Goal: Contribute content

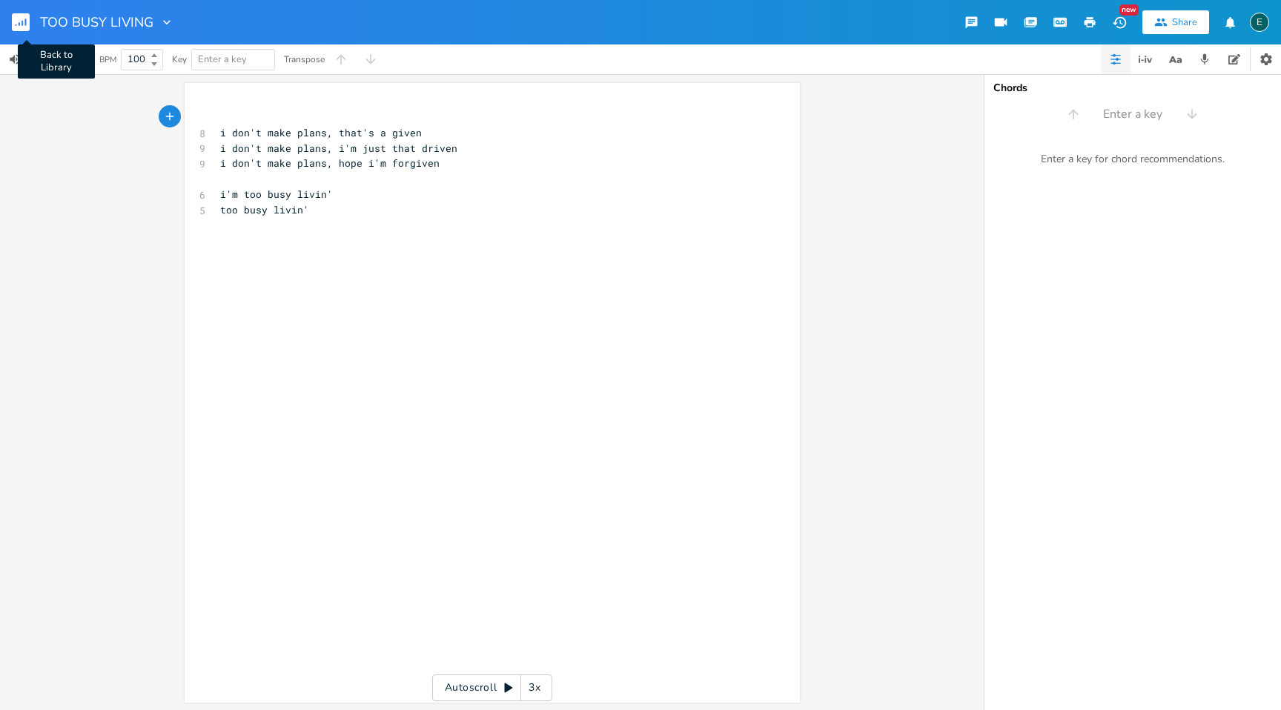
click at [22, 22] on icon "button" at bounding box center [22, 23] width 1 height 5
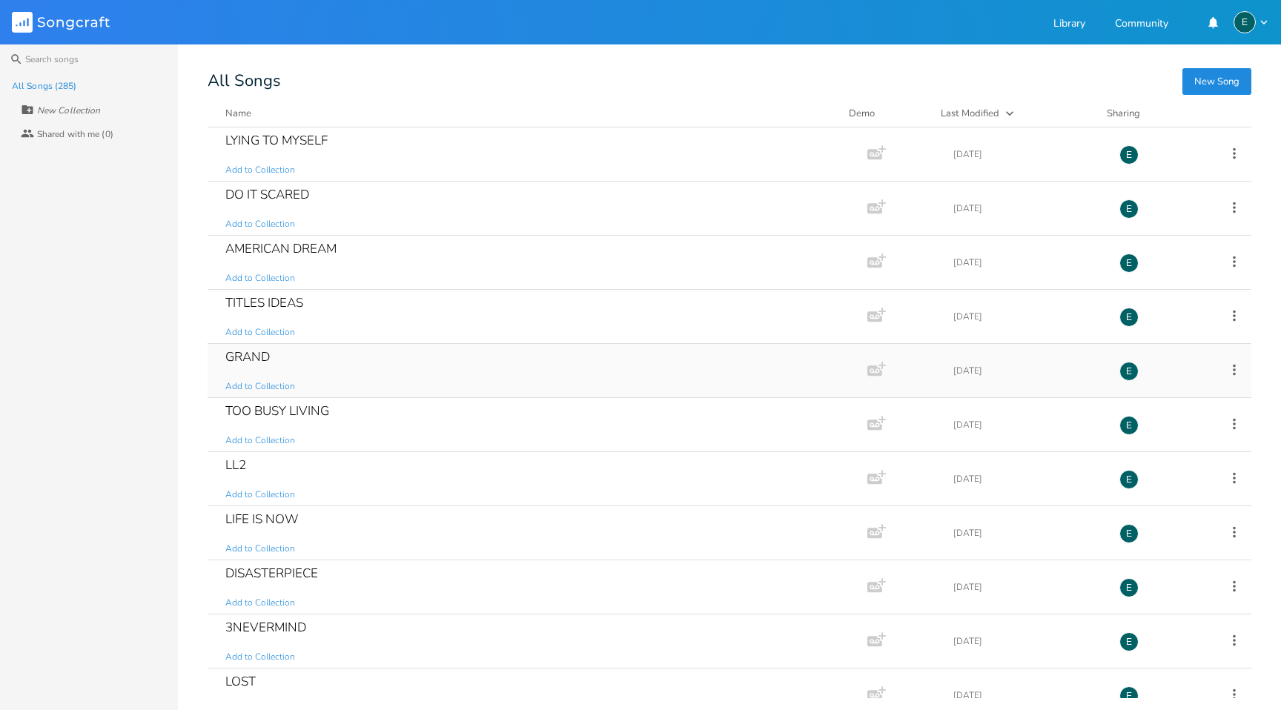
click at [248, 355] on div "GRAND" at bounding box center [247, 357] width 44 height 13
click at [270, 134] on div "LYING TO MYSELF" at bounding box center [276, 140] width 102 height 13
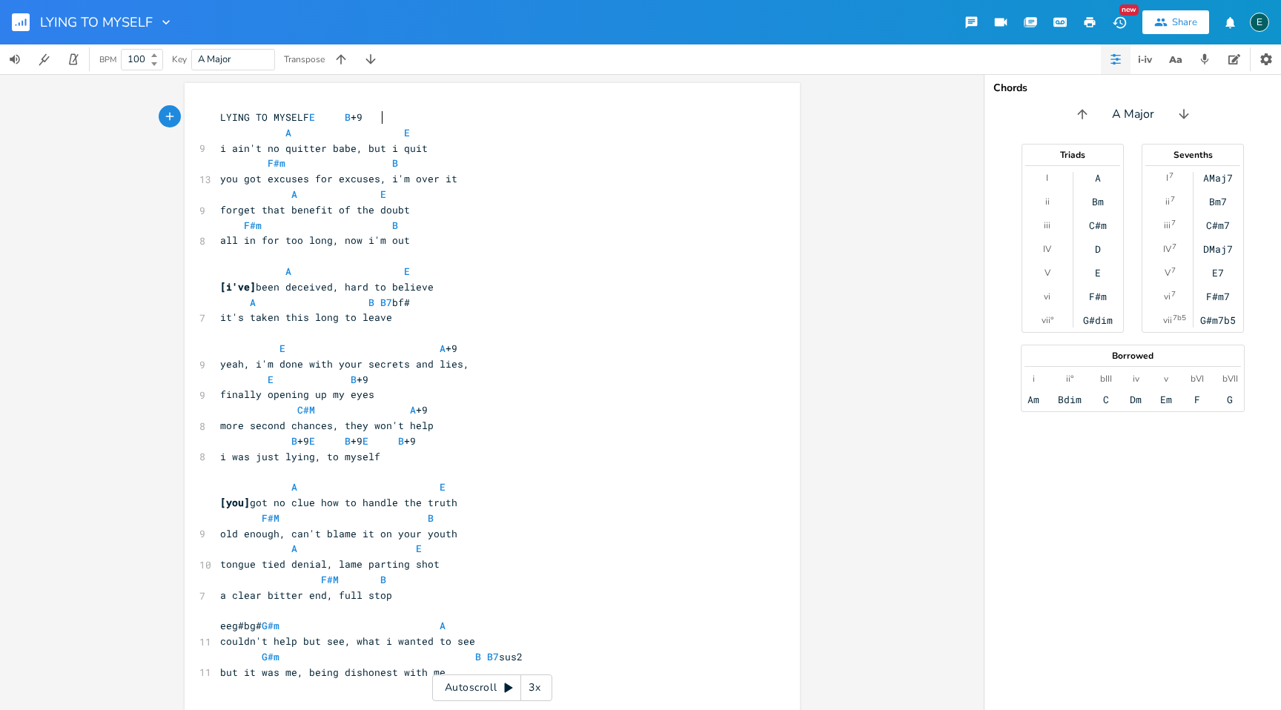
click at [20, 16] on rect "button" at bounding box center [21, 22] width 18 height 18
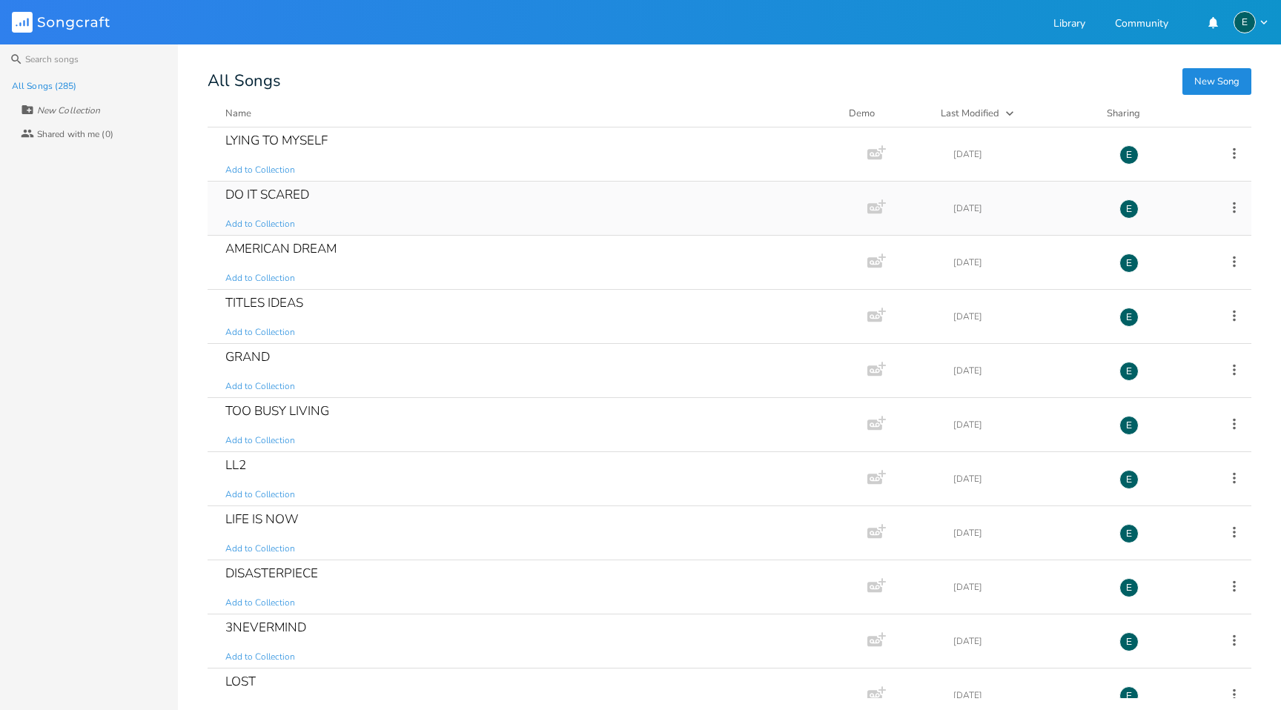
click at [263, 185] on div "DO IT SCARED Add to Collection" at bounding box center [534, 208] width 618 height 53
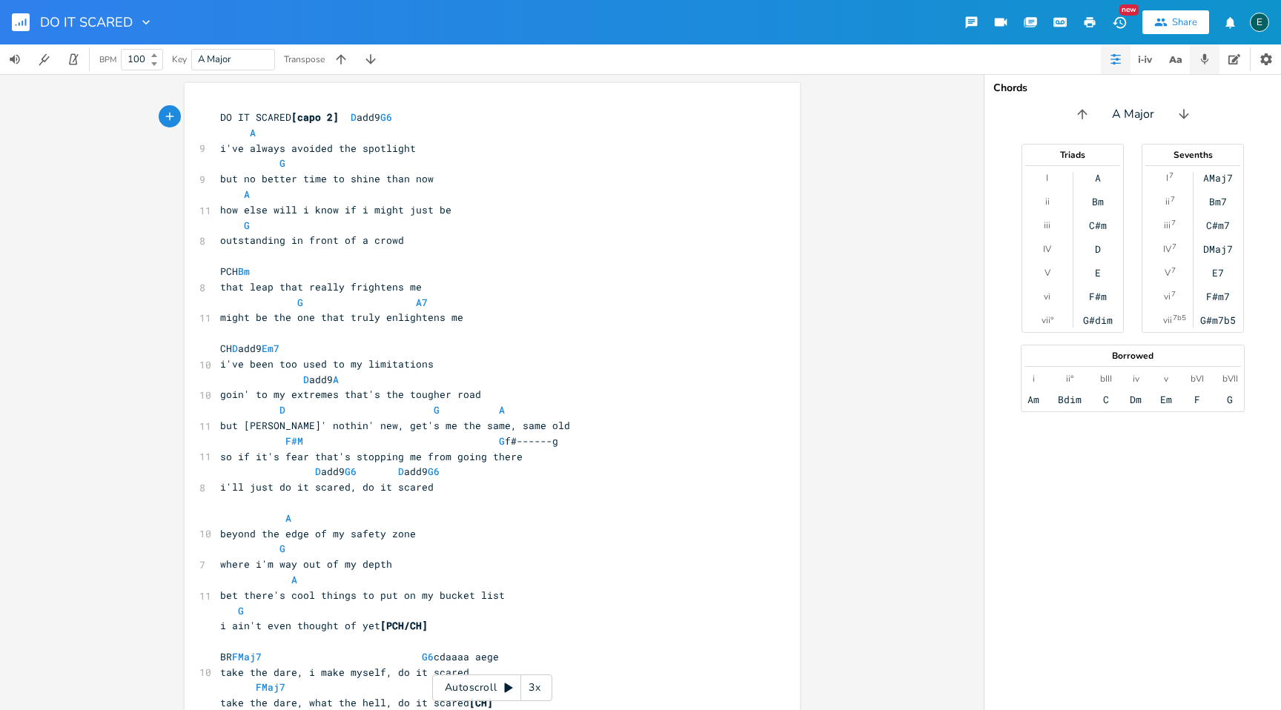
click at [1208, 59] on icon "button" at bounding box center [1204, 59] width 13 height 13
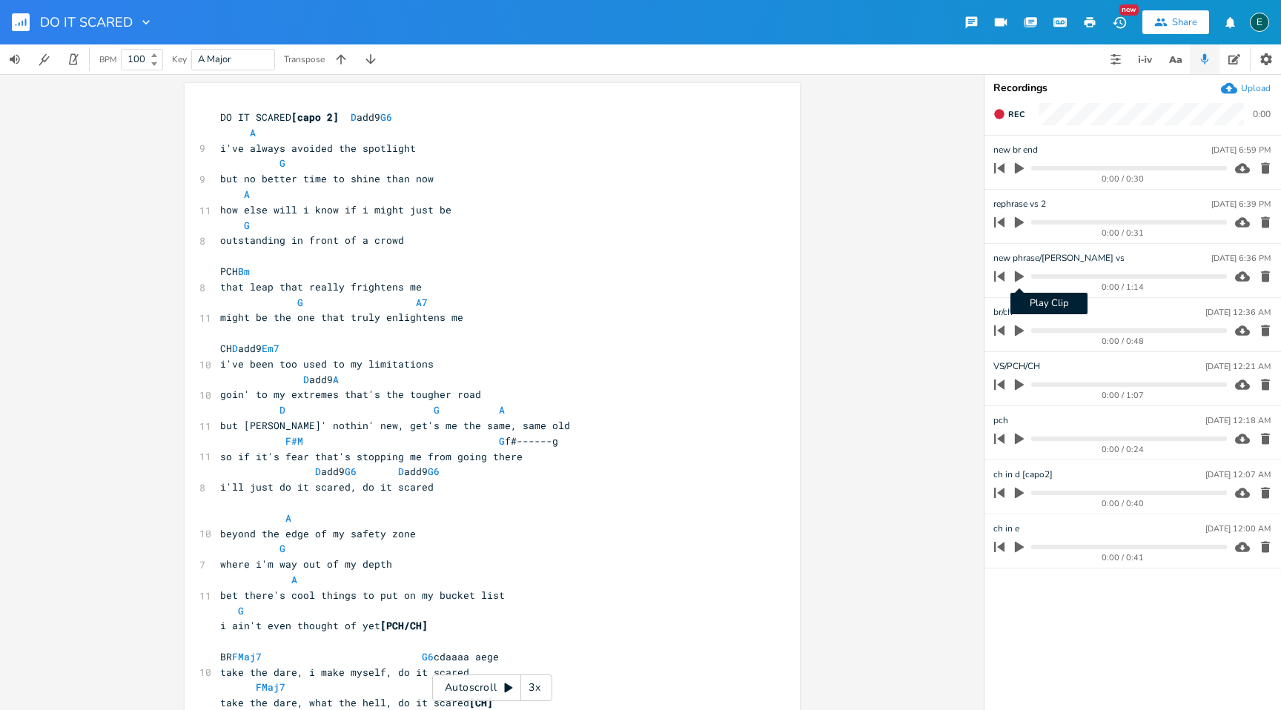
click at [1015, 276] on icon "button" at bounding box center [1019, 276] width 9 height 11
click at [406, 597] on span "bet there's cool things to put on my bucket list" at bounding box center [362, 595] width 285 height 13
click at [355, 597] on span "bet there's cool things to put on my bucket list" at bounding box center [362, 595] width 285 height 13
type textarea "["
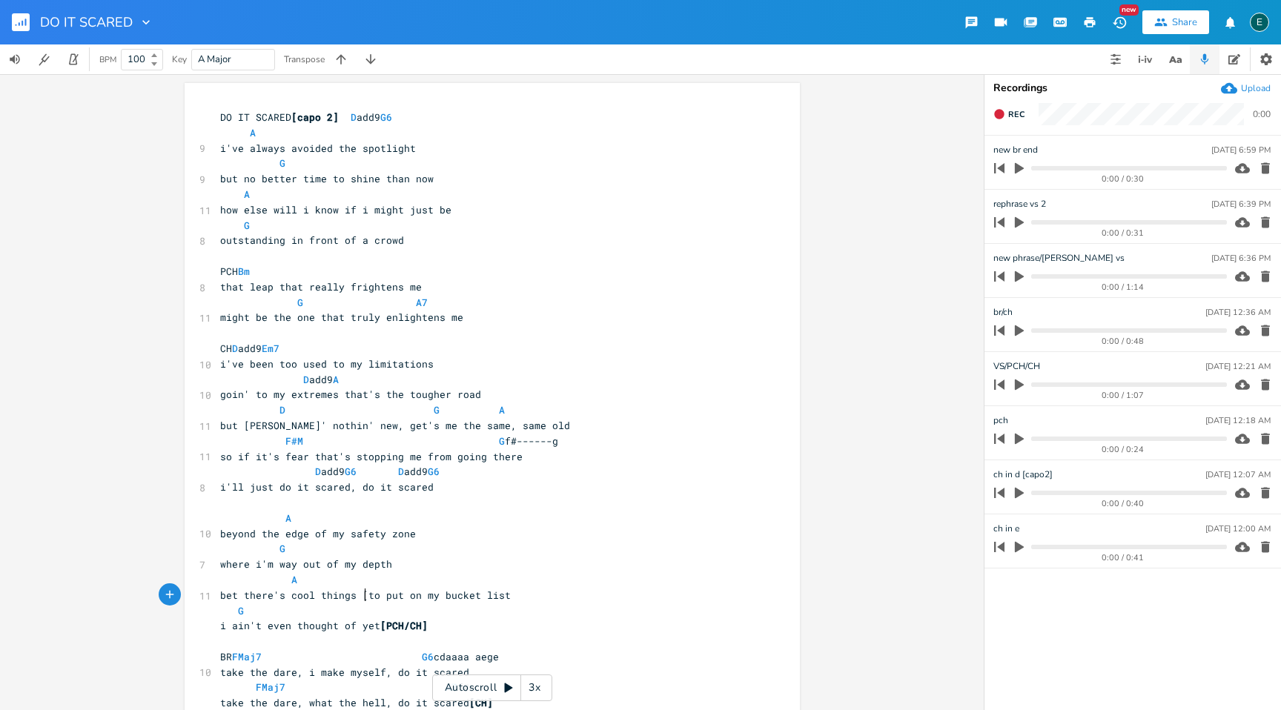
click at [412, 596] on span "bet there's cool things [to put on my bucket list" at bounding box center [365, 595] width 291 height 13
type textarea "/for]"
click at [1015, 385] on icon "button" at bounding box center [1019, 385] width 9 height 11
click at [1017, 386] on icon "button" at bounding box center [1019, 385] width 9 height 10
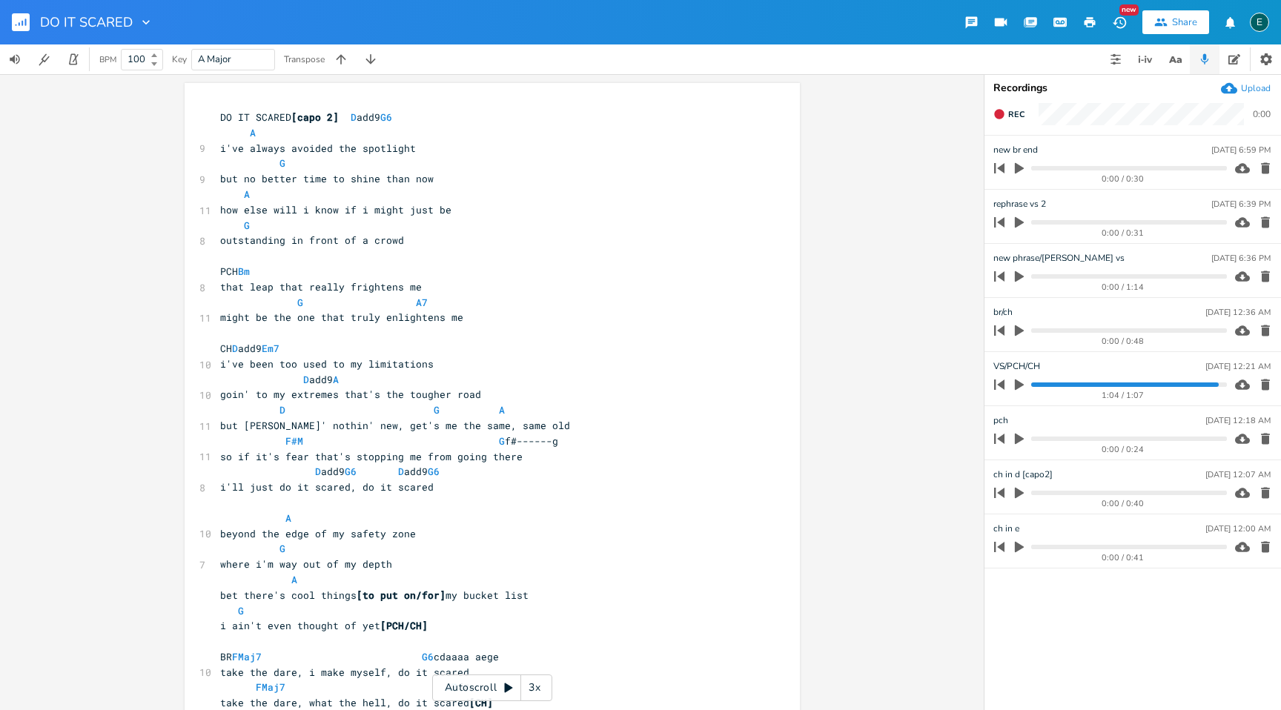
click at [268, 398] on span "goin' to my extremes that's the tougher road" at bounding box center [350, 394] width 261 height 13
type textarea "["
click at [283, 396] on span "goin' to [my extremes that's the tougher road" at bounding box center [353, 394] width 267 height 13
type textarea "]"
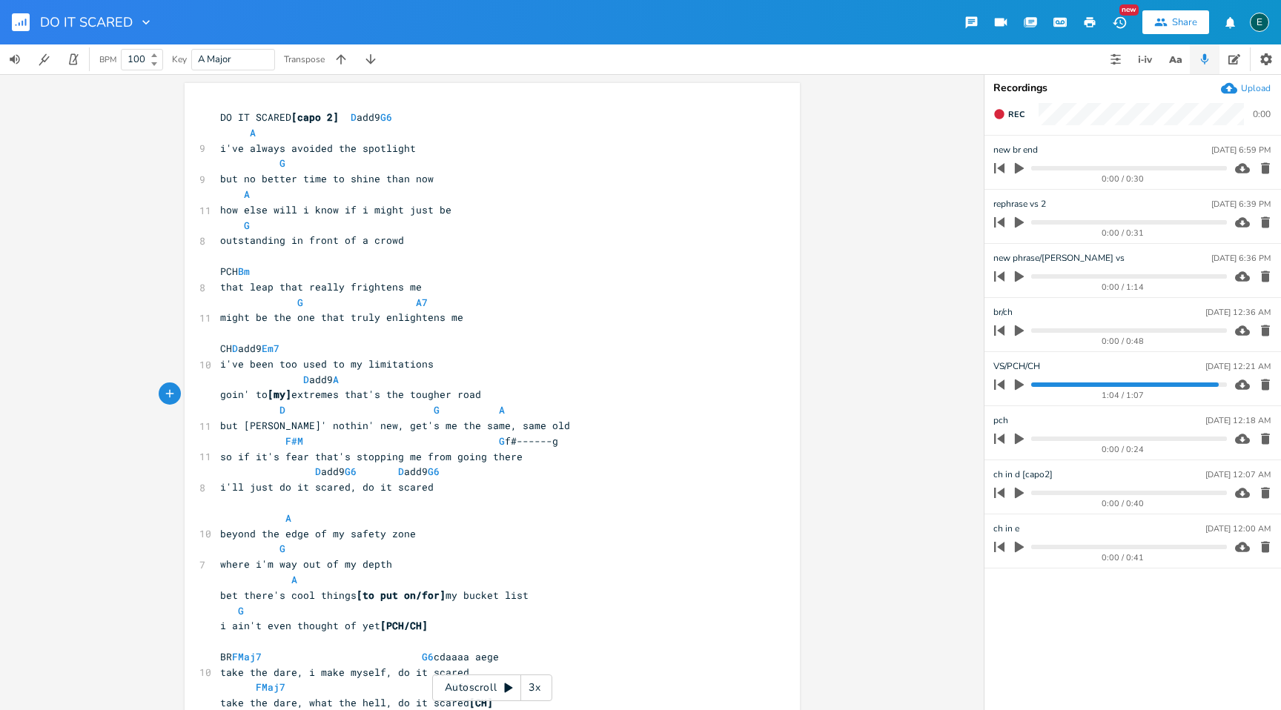
click at [1020, 169] on icon "button" at bounding box center [1019, 168] width 9 height 11
click at [1019, 168] on icon "button" at bounding box center [1020, 168] width 12 height 12
